Goal: Browse casually: Explore the website without a specific task or goal

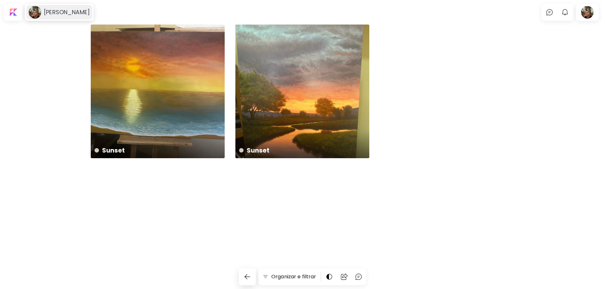
click at [56, 11] on h6 "[PERSON_NAME]" at bounding box center [67, 13] width 46 height 8
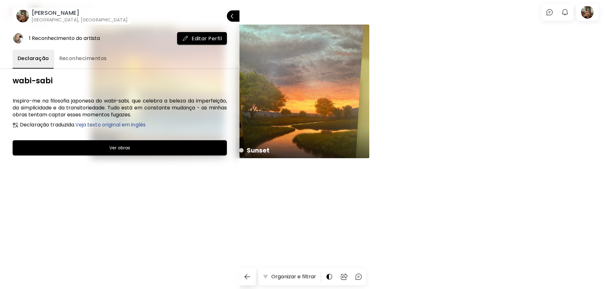
click at [132, 125] on span "Veja texto original em inglês" at bounding box center [110, 124] width 70 height 7
click at [147, 126] on span "Traducir" at bounding box center [141, 124] width 21 height 7
click at [80, 58] on span "Reconhecimentos" at bounding box center [83, 59] width 48 height 8
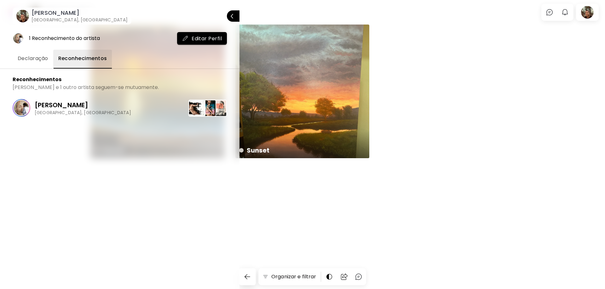
click at [36, 60] on span "Declaração" at bounding box center [33, 59] width 31 height 8
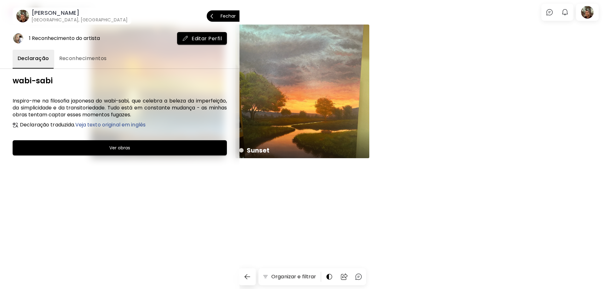
click at [231, 18] on p "Fechar" at bounding box center [227, 16] width 15 height 4
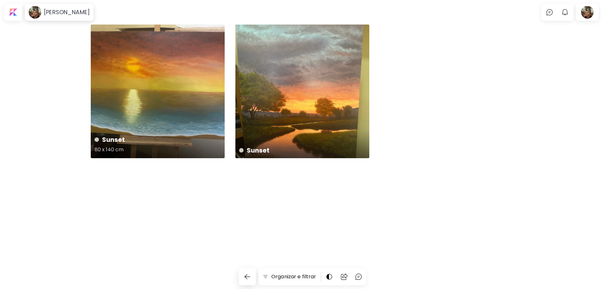
click at [180, 113] on div "Sunset 80 x 140 cm" at bounding box center [158, 92] width 134 height 134
click at [286, 102] on div "Sunset 50 x 70 cm" at bounding box center [302, 92] width 134 height 134
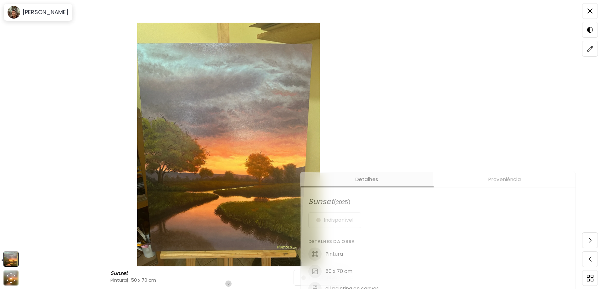
click at [88, 110] on img at bounding box center [228, 145] width 404 height 244
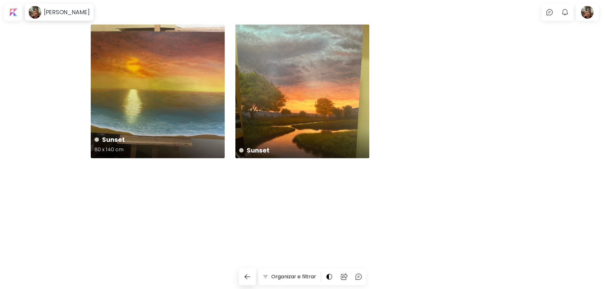
click at [161, 89] on div "Sunset 80 x 140 cm" at bounding box center [158, 92] width 134 height 134
